Goal: Transaction & Acquisition: Purchase product/service

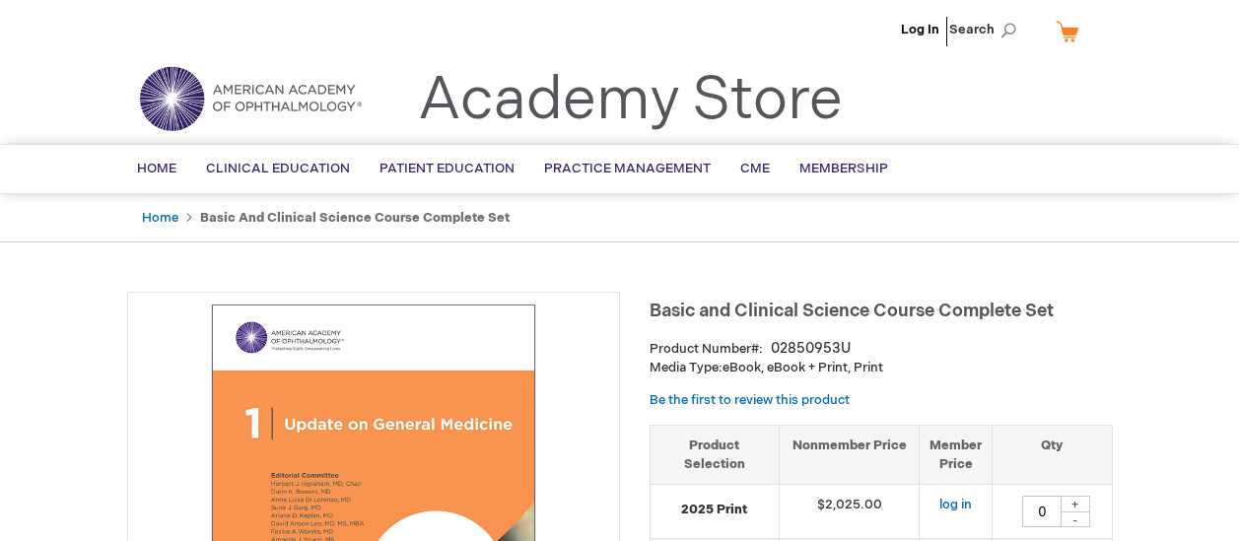
type input "0"
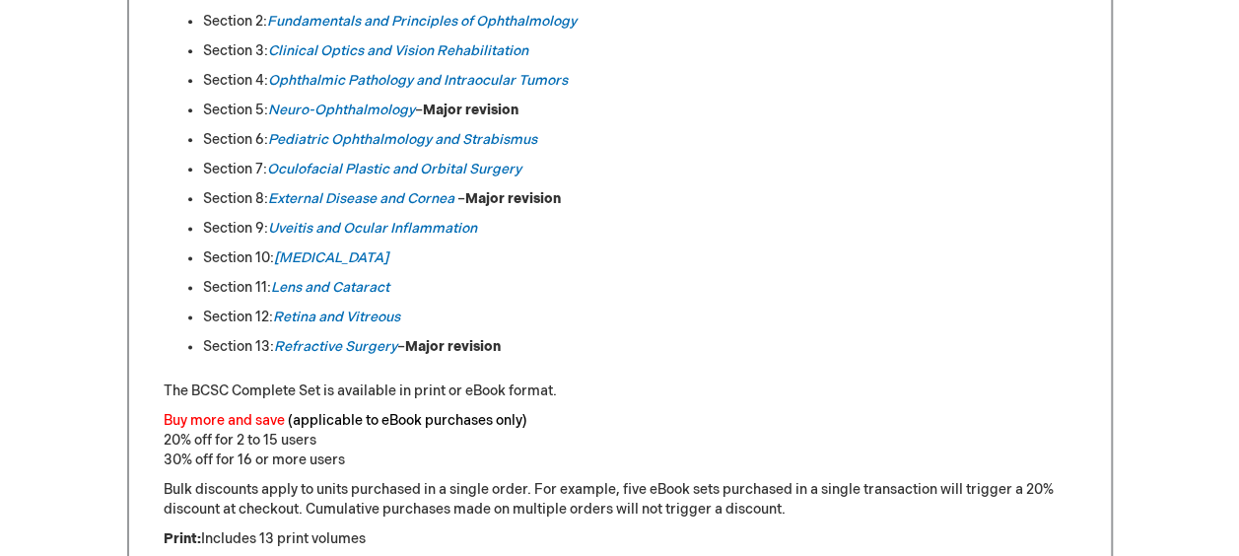
scroll to position [1184, 0]
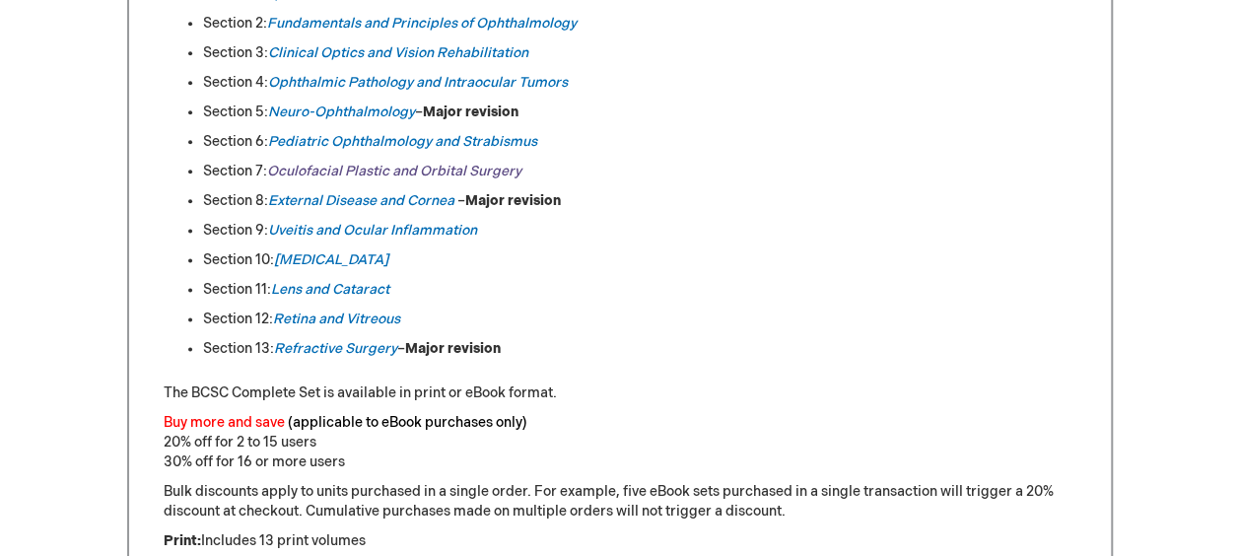
click at [329, 168] on link "Oculofacial Plastic and Orbital Surgery" at bounding box center [394, 171] width 254 height 17
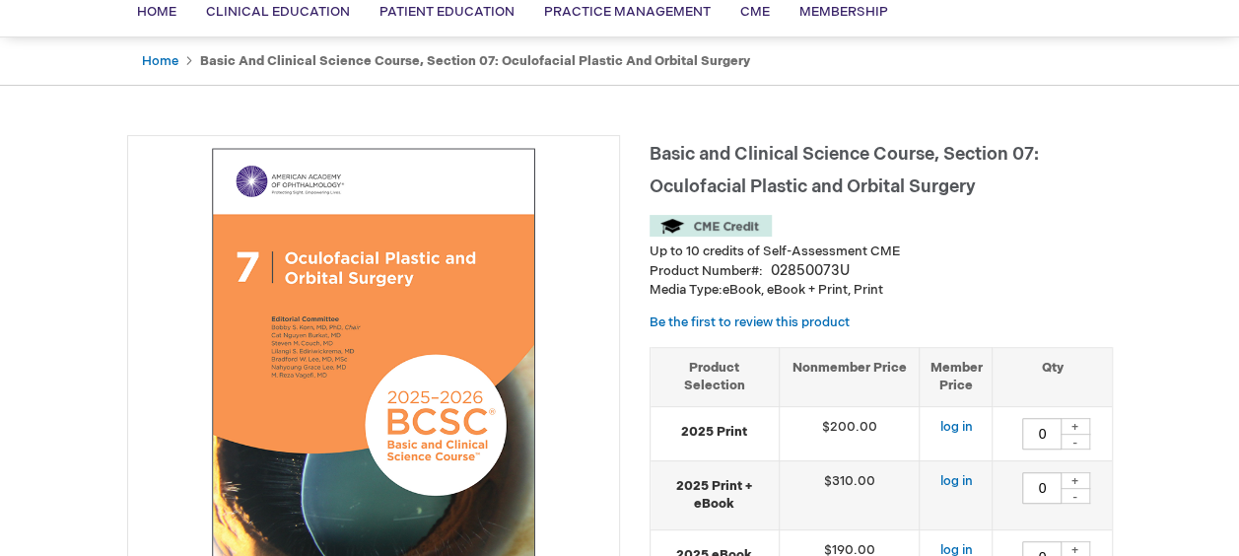
scroll to position [156, 0]
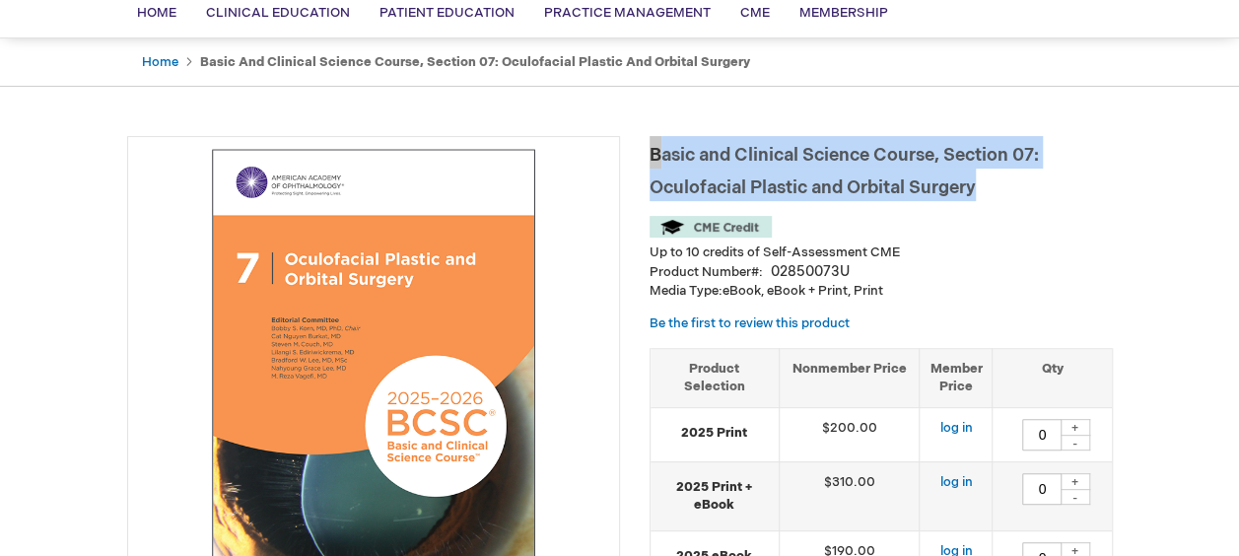
copy span "Basic and Clinical Science Course, Section 07: Oculofacial Plastic and Orbital …"
drag, startPoint x: 981, startPoint y: 193, endPoint x: 653, endPoint y: 155, distance: 330.4
click at [653, 155] on h1 "Basic and Clinical Science Course, Section 07: Oculofacial Plastic and Orbital …" at bounding box center [880, 168] width 463 height 65
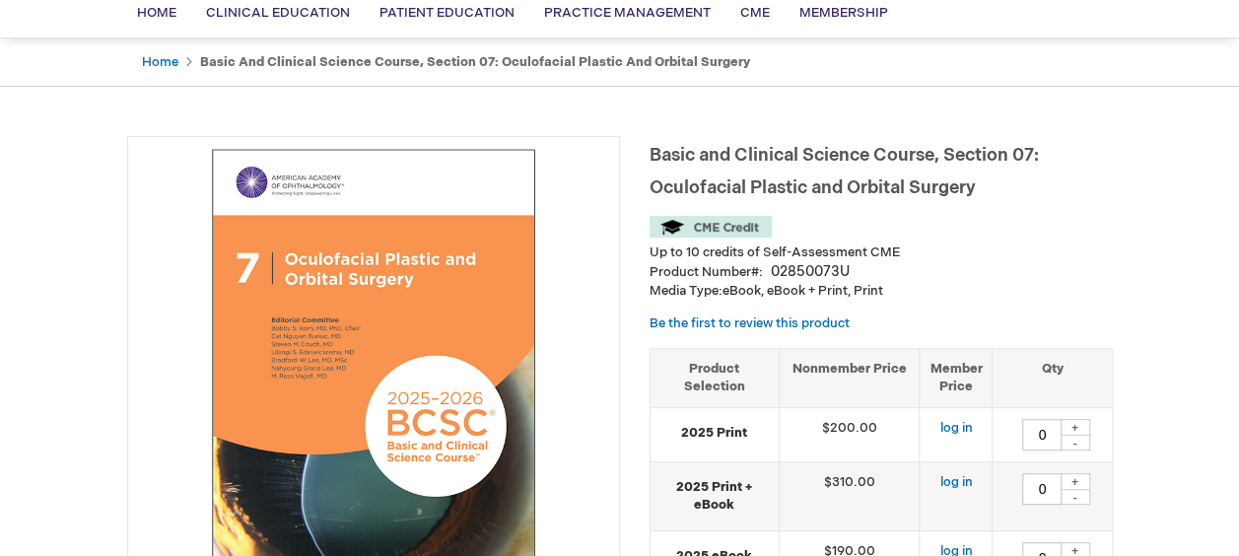
click at [0, 303] on html "The store will not work correctly when cookies are disabled. Log In Search My C…" at bounding box center [619, 122] width 1239 height 556
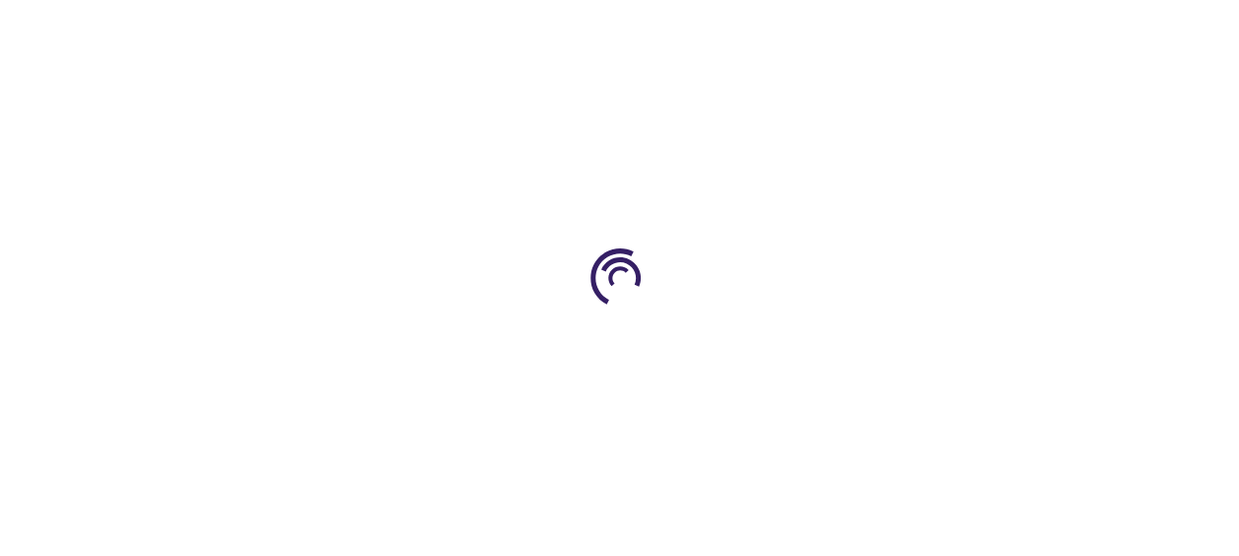
scroll to position [1231, 0]
type input "0"
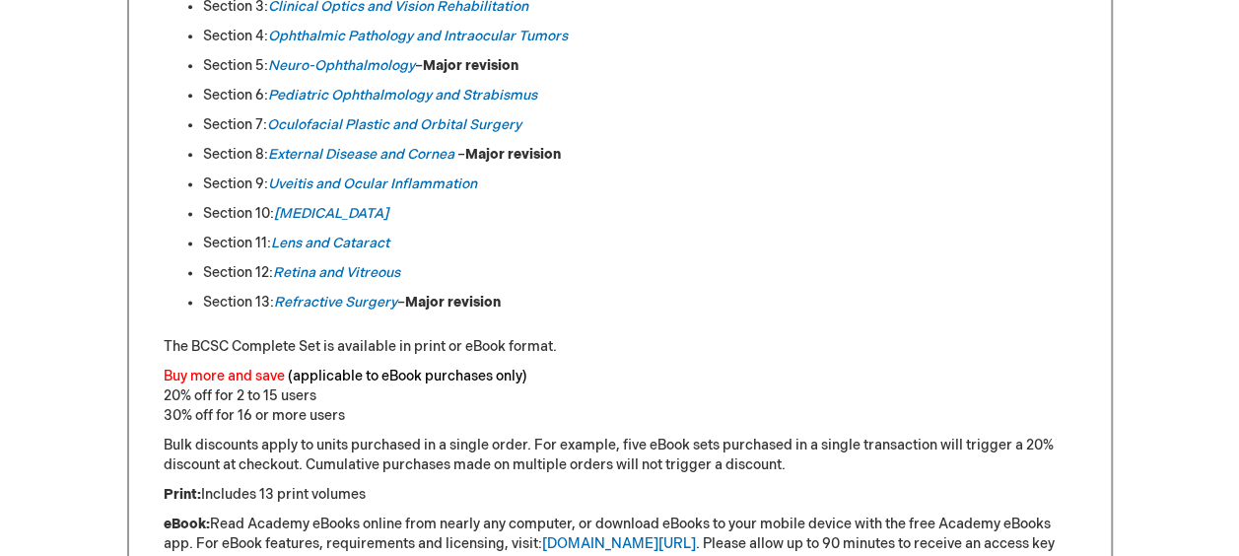
scroll to position [1184, 0]
